Goal: Task Accomplishment & Management: Manage account settings

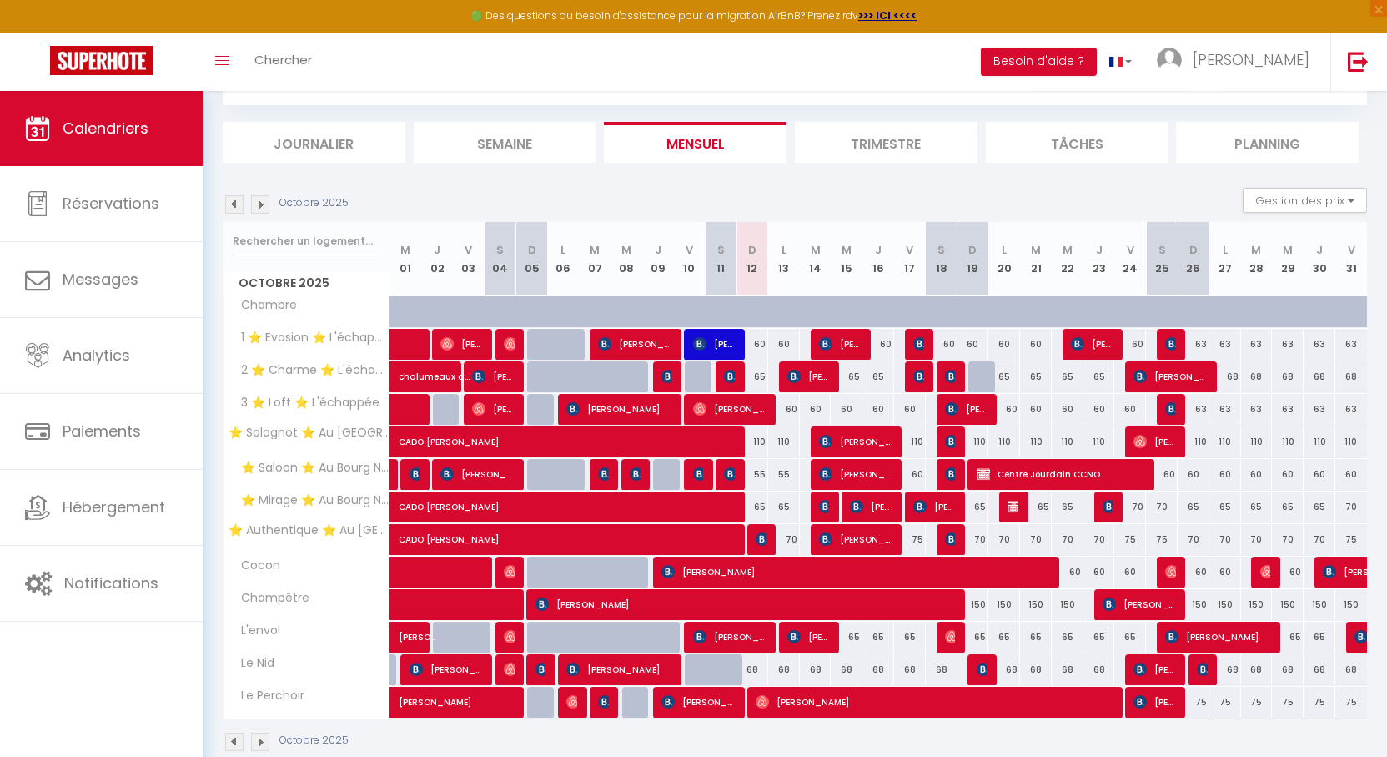
scroll to position [116, 0]
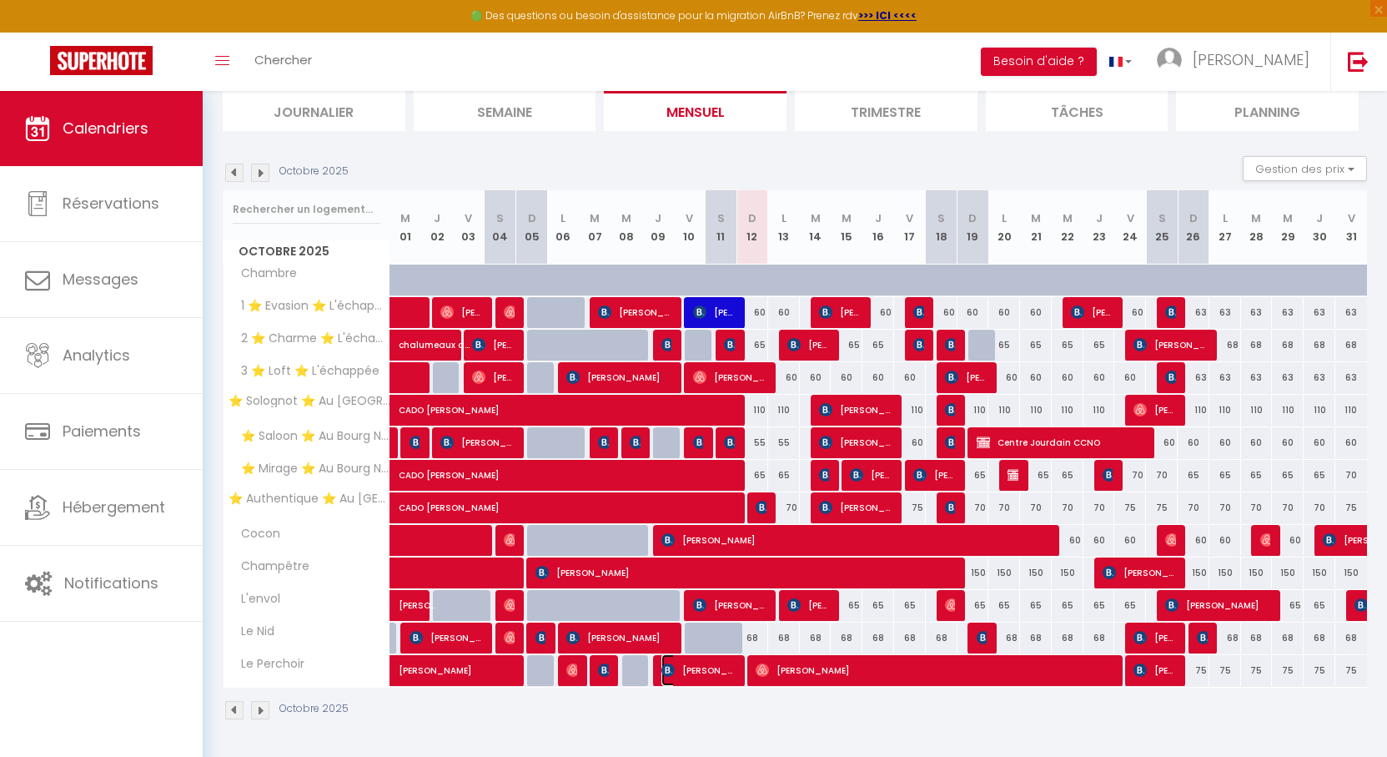
click at [705, 675] on span "[PERSON_NAME]" at bounding box center [698, 670] width 74 height 32
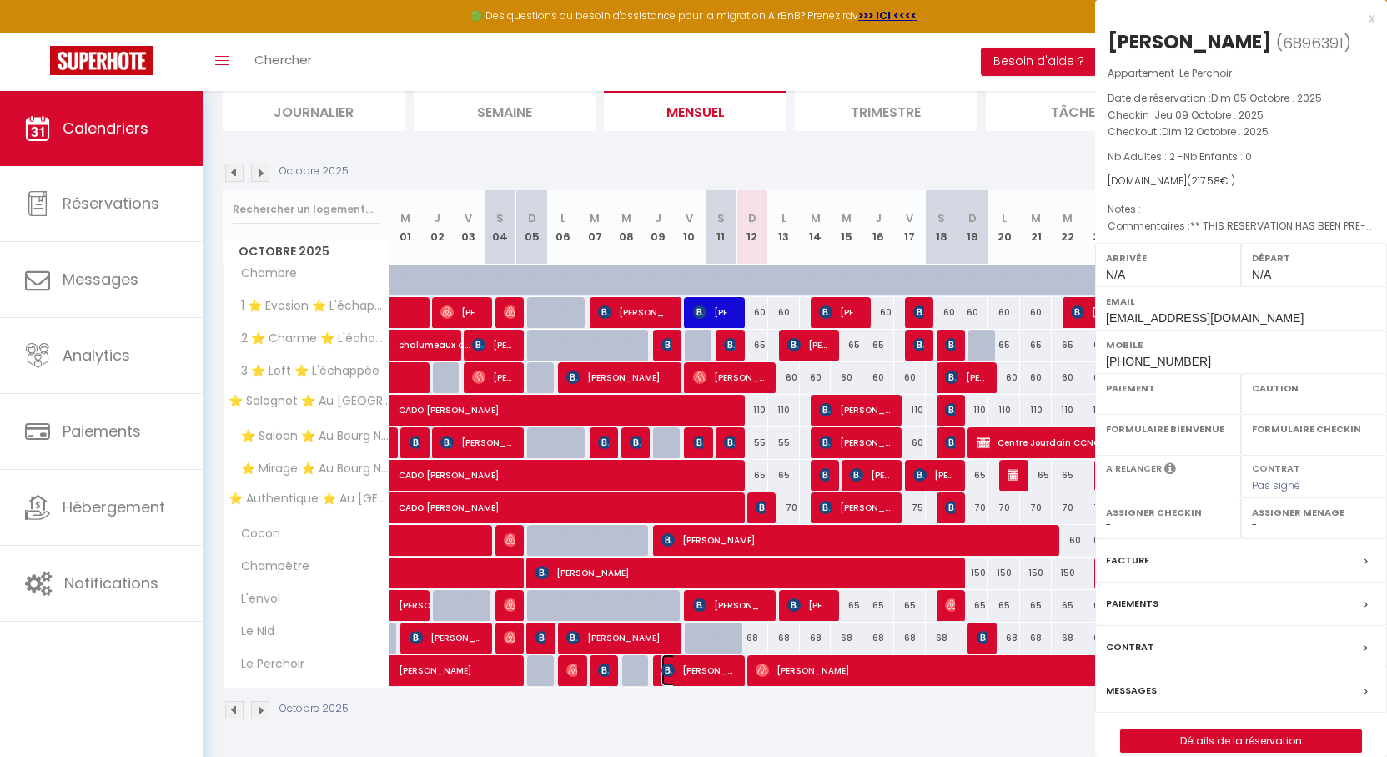
select select "OK"
select select "KO"
select select "0"
select select "1"
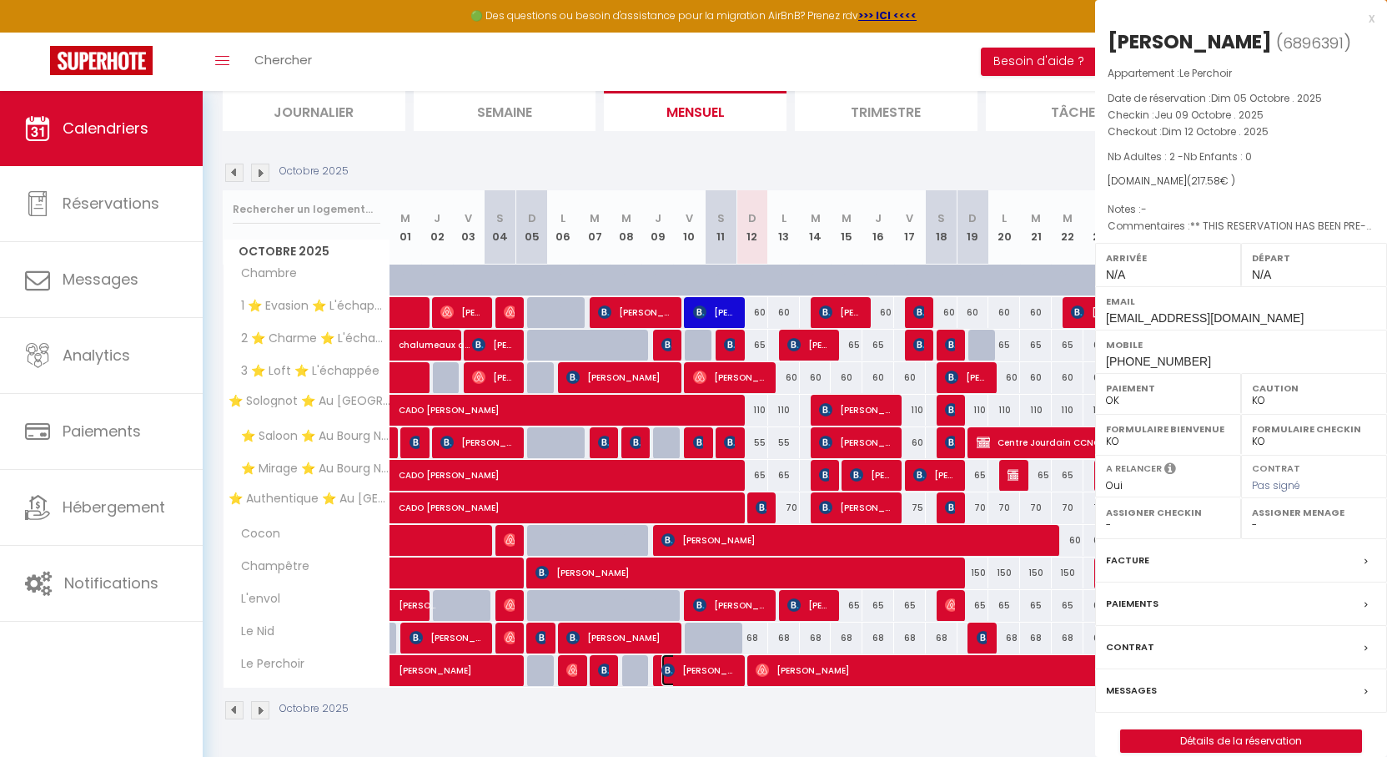
select select
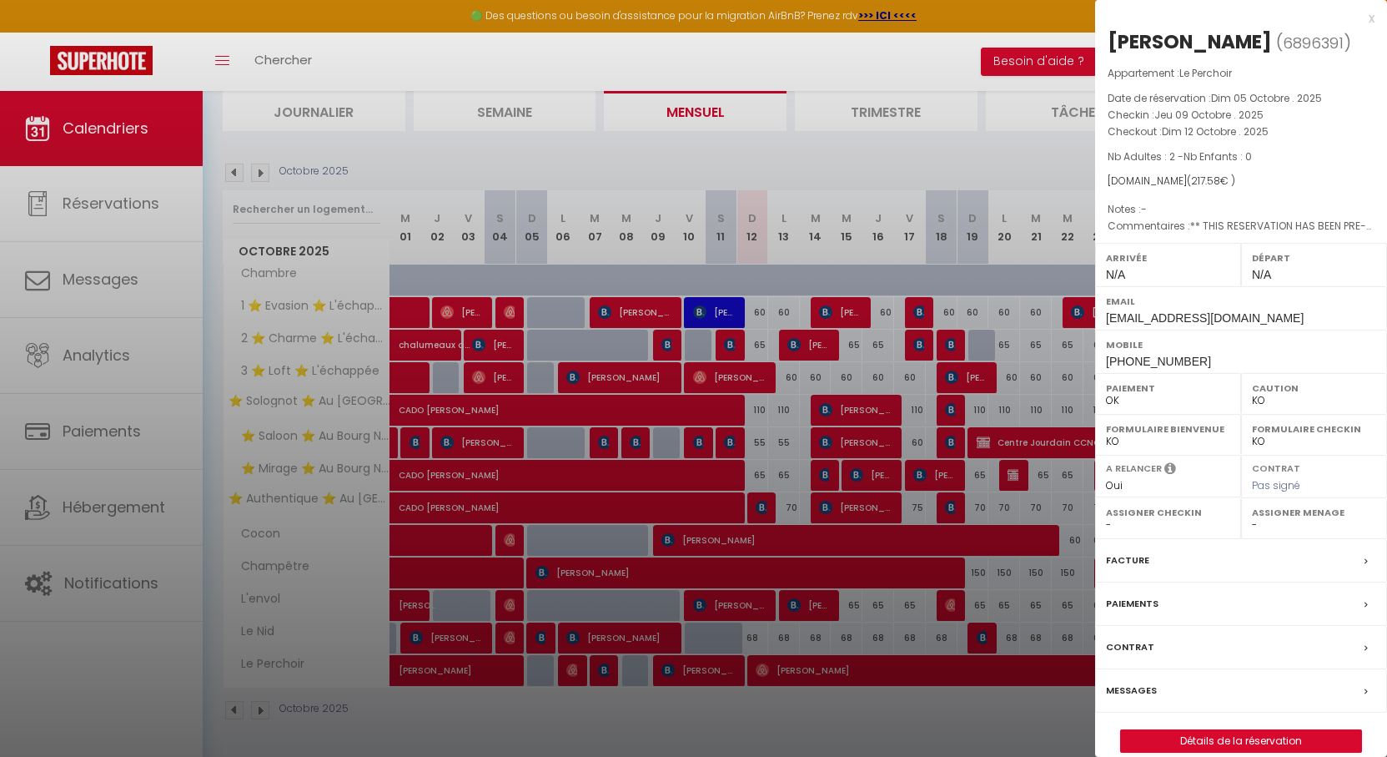
click at [703, 327] on div at bounding box center [693, 378] width 1387 height 757
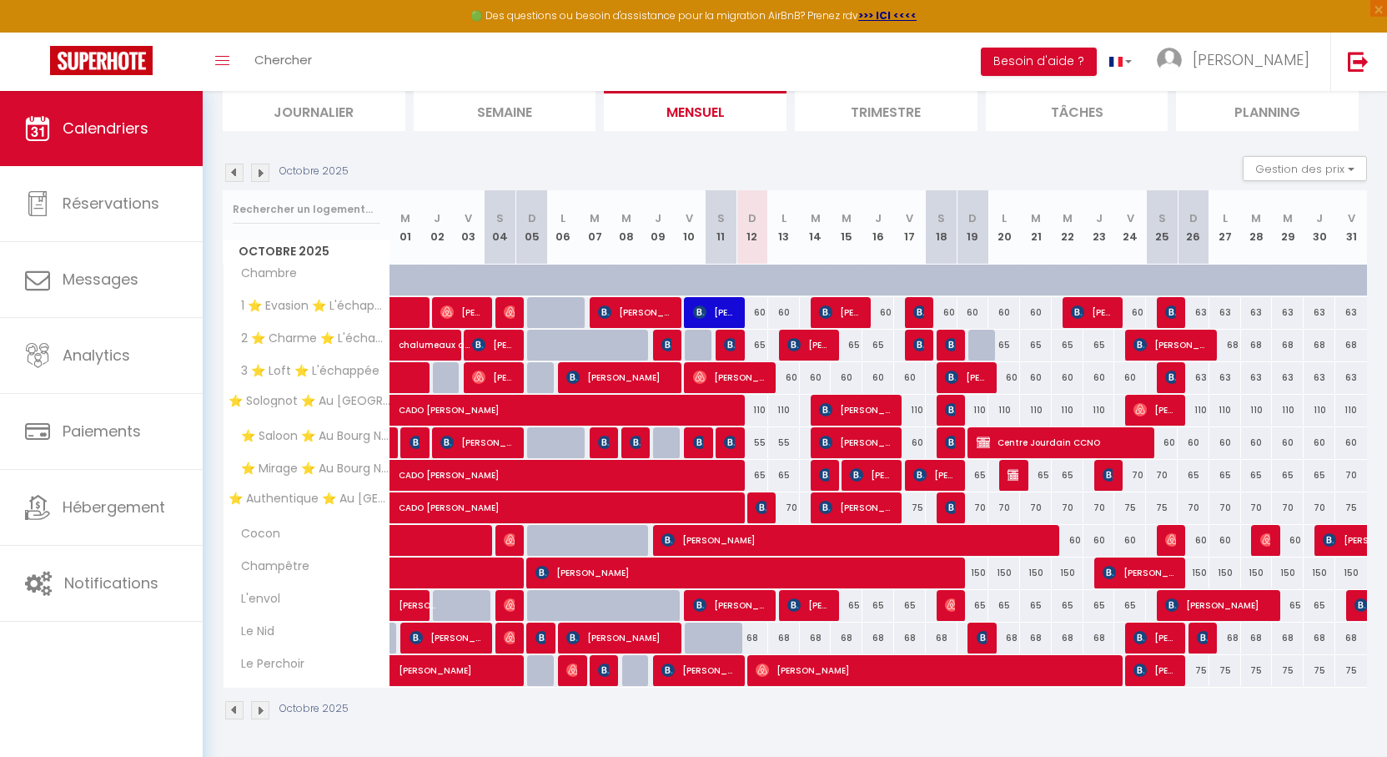
drag, startPoint x: 747, startPoint y: 153, endPoint x: 719, endPoint y: 158, distance: 27.8
click at [719, 158] on div "Octobre 2025 Gestion des prix Nb Nuits minimum Règles Disponibilité" at bounding box center [795, 173] width 1144 height 34
drag, startPoint x: 731, startPoint y: 163, endPoint x: 717, endPoint y: 159, distance: 13.8
click at [717, 159] on div "Octobre 2025 Gestion des prix Nb Nuits minimum Règles Disponibilité" at bounding box center [795, 173] width 1144 height 34
drag, startPoint x: 726, startPoint y: 161, endPoint x: 711, endPoint y: 158, distance: 15.4
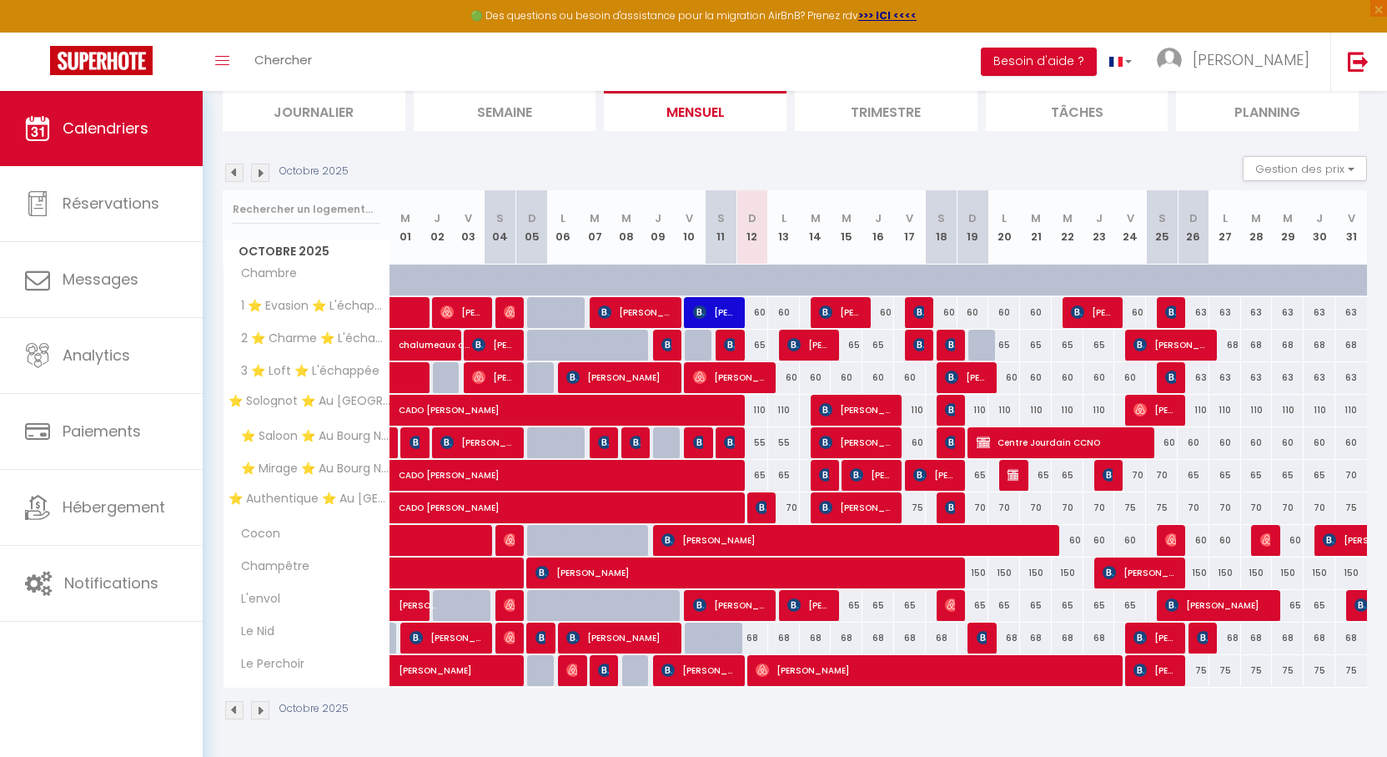
click at [711, 158] on div "Octobre 2025 Gestion des prix Nb Nuits minimum Règles Disponibilité" at bounding box center [795, 173] width 1144 height 34
click at [983, 636] on img at bounding box center [983, 637] width 13 height 13
select select "OK"
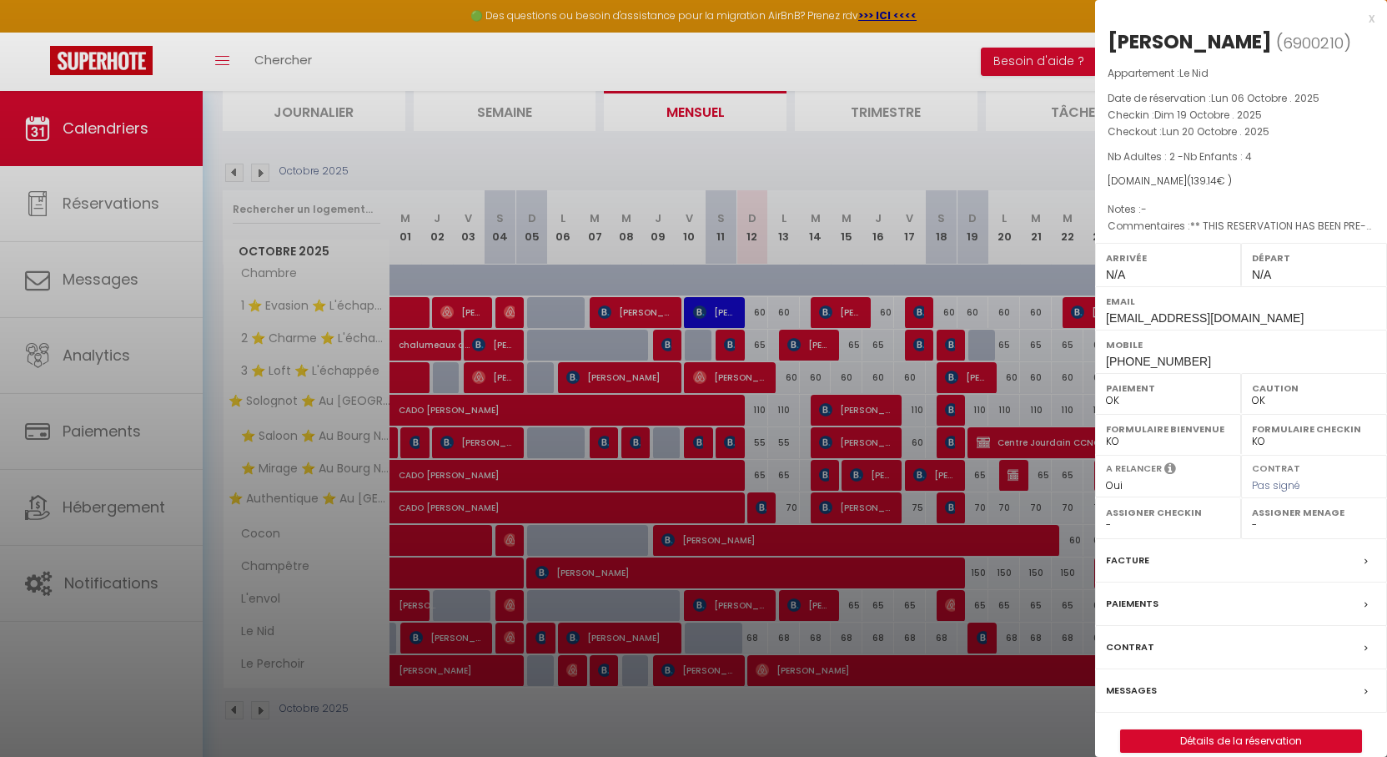
click at [697, 390] on div at bounding box center [693, 378] width 1387 height 757
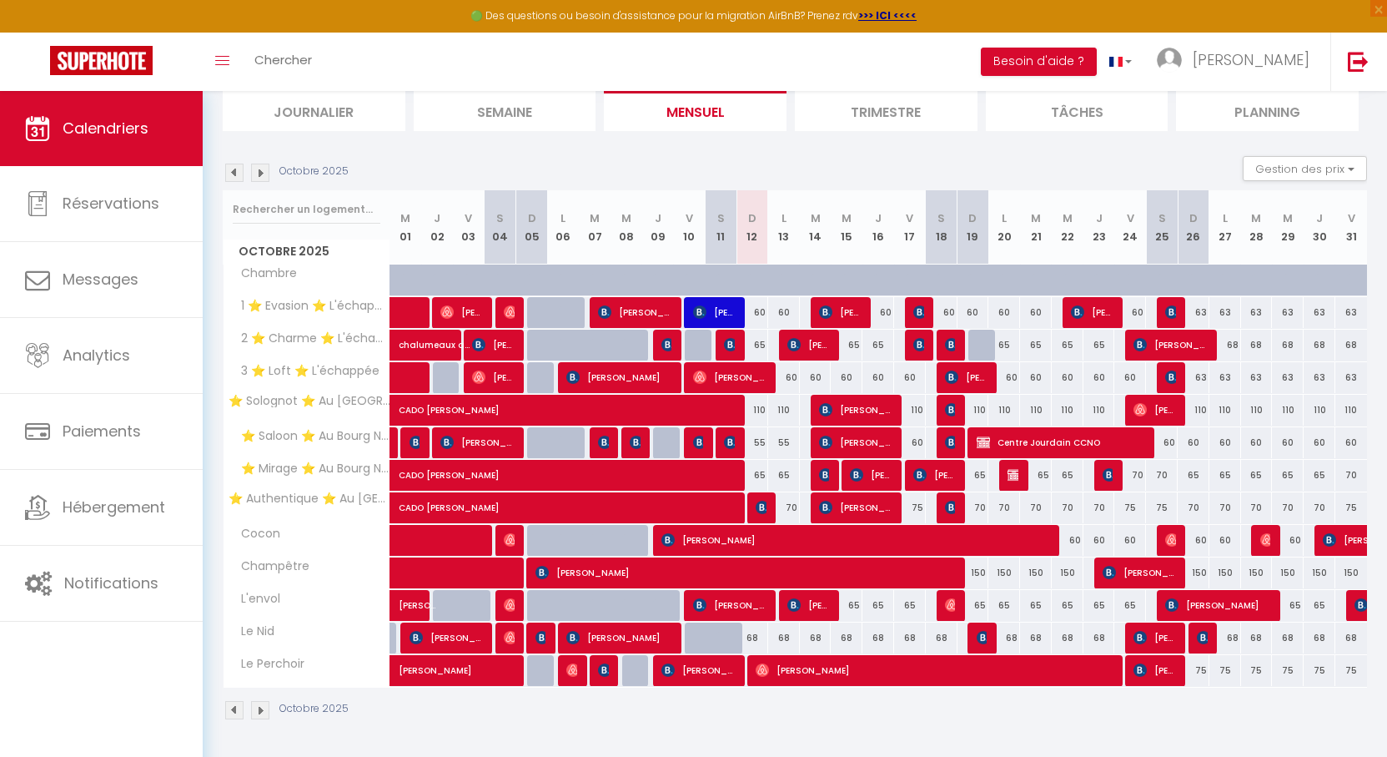
drag, startPoint x: 692, startPoint y: 162, endPoint x: 651, endPoint y: 158, distance: 40.3
click at [651, 158] on div "Octobre 2025 Gestion des prix Nb Nuits minimum Règles Disponibilité" at bounding box center [795, 173] width 1144 height 34
drag, startPoint x: 697, startPoint y: 161, endPoint x: 682, endPoint y: 159, distance: 15.9
click at [682, 159] on div "Octobre 2025 Gestion des prix Nb Nuits minimum Règles Disponibilité" at bounding box center [795, 173] width 1144 height 34
drag, startPoint x: 727, startPoint y: 164, endPoint x: 680, endPoint y: 160, distance: 47.7
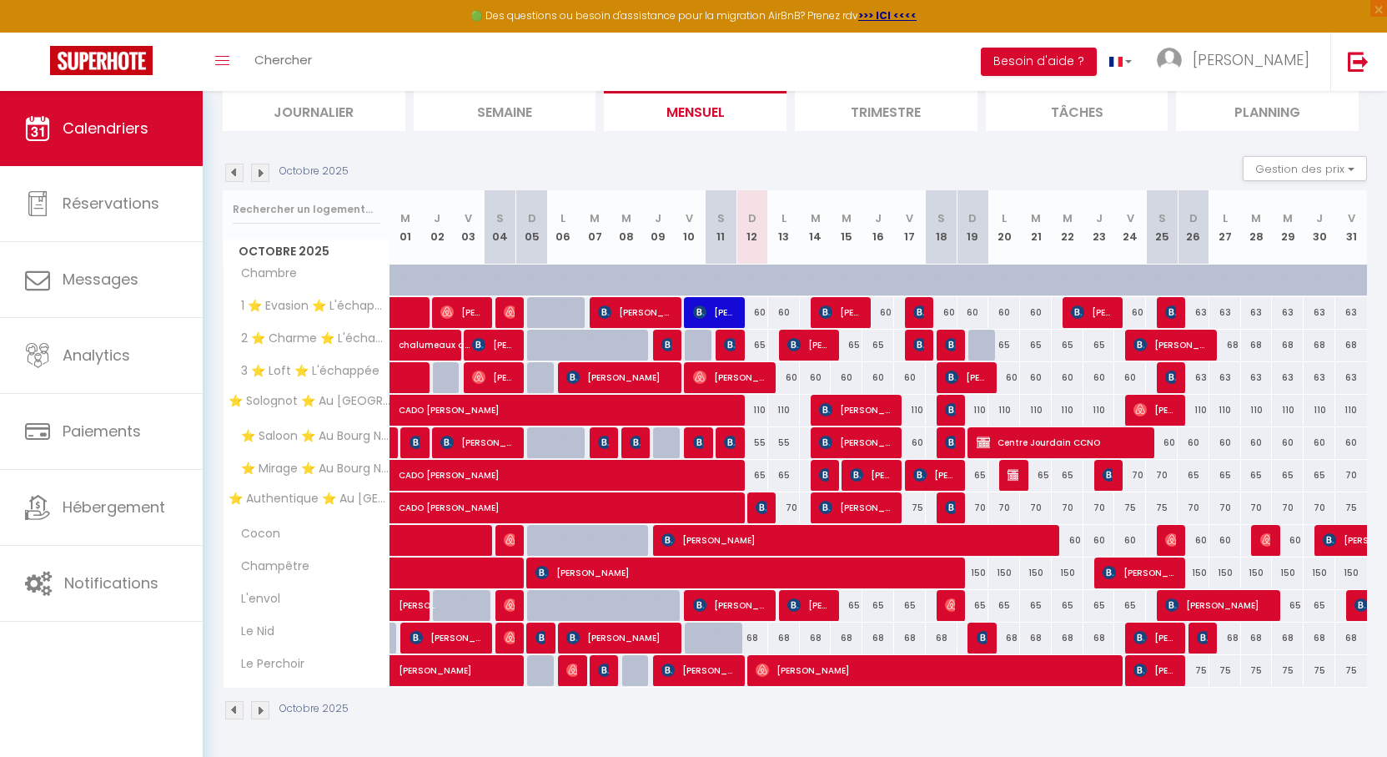
click at [680, 160] on div "Octobre 2025 Gestion des prix Nb Nuits minimum Règles Disponibilité" at bounding box center [795, 173] width 1144 height 34
